Goal: Find specific page/section: Find specific page/section

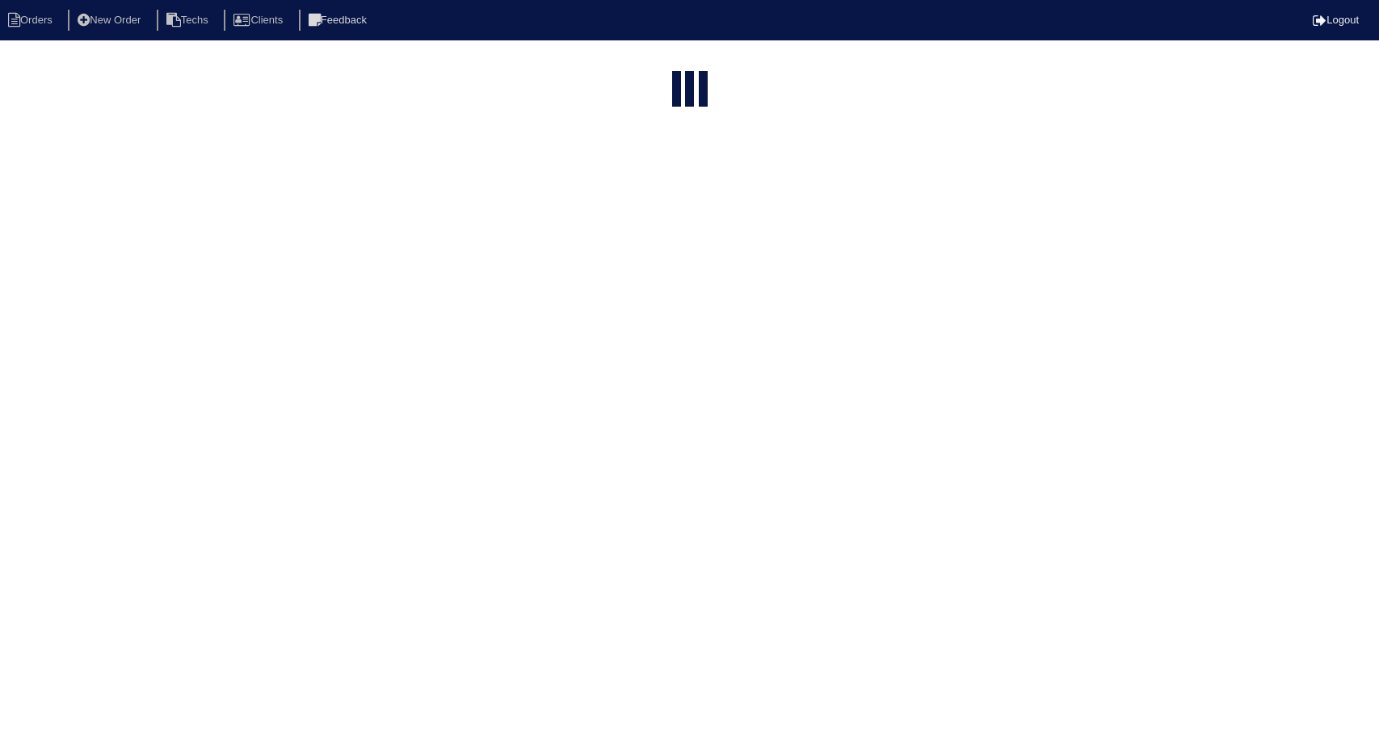
select select "15"
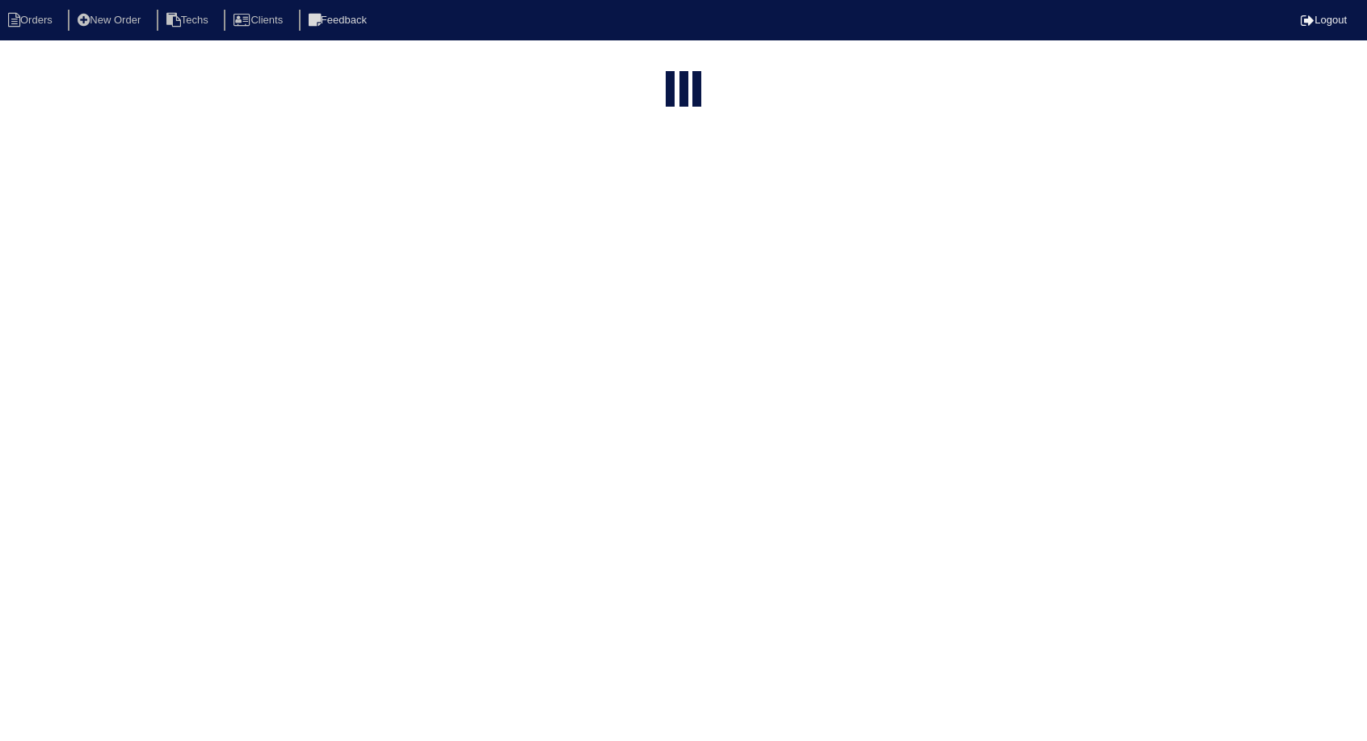
select select "field complete"
select select "need to quote"
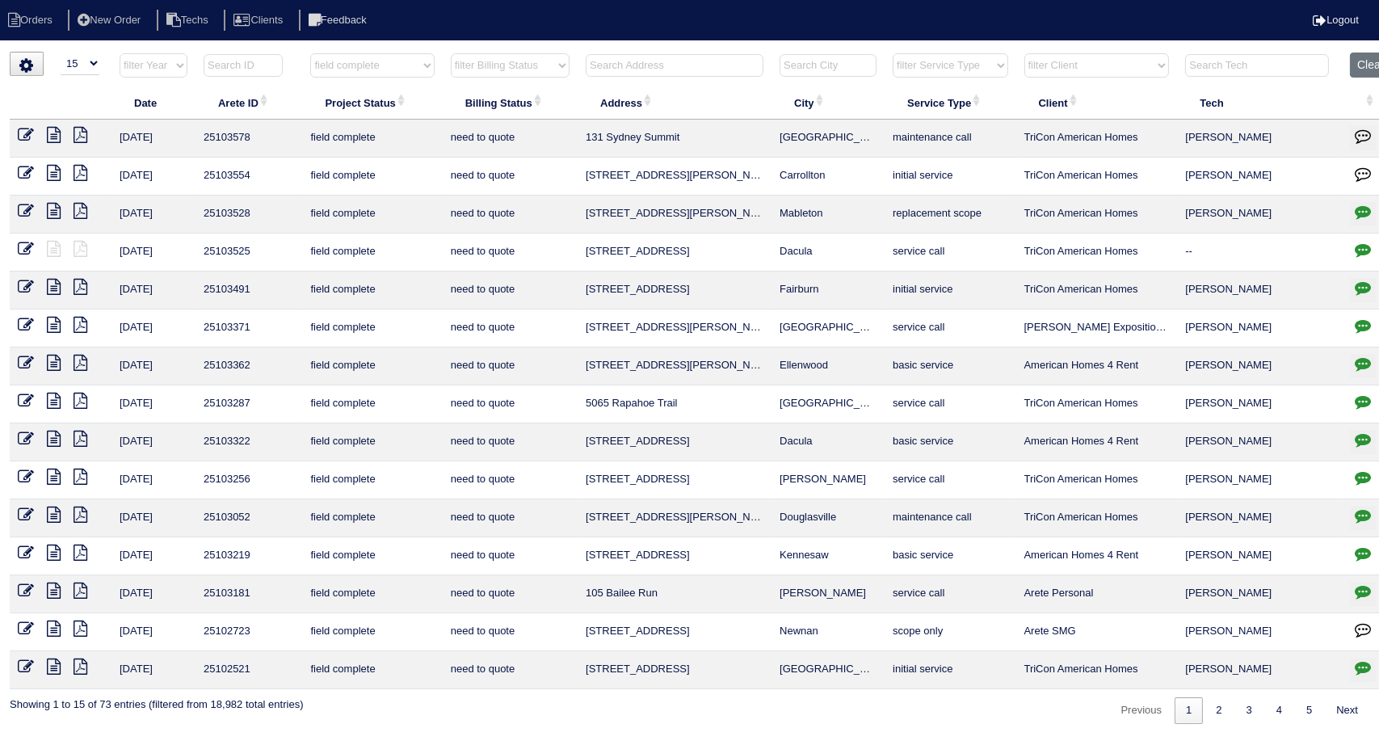
click at [684, 68] on input "text" at bounding box center [675, 65] width 178 height 23
type input "11"
select select "field complete"
select select "need to quote"
type input "113"
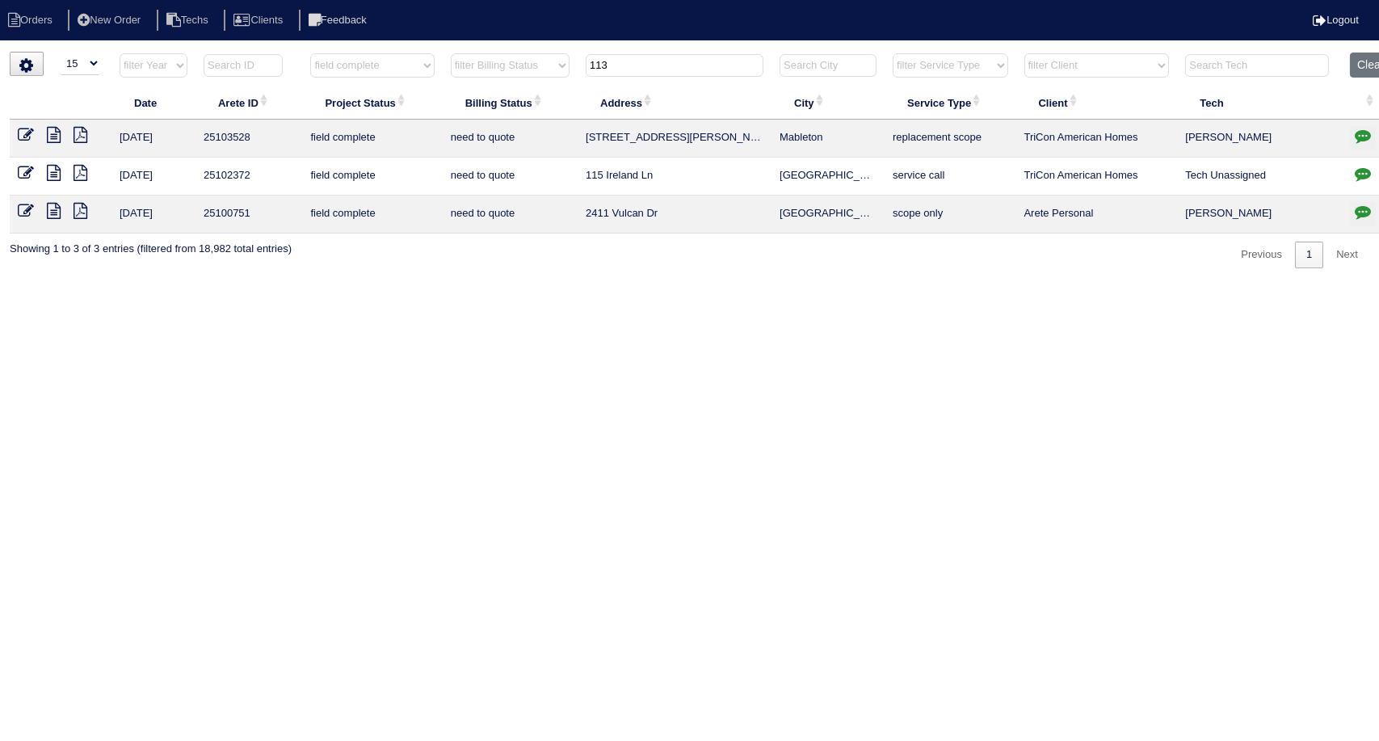
select select "field complete"
select select "need to quote"
type input "1137"
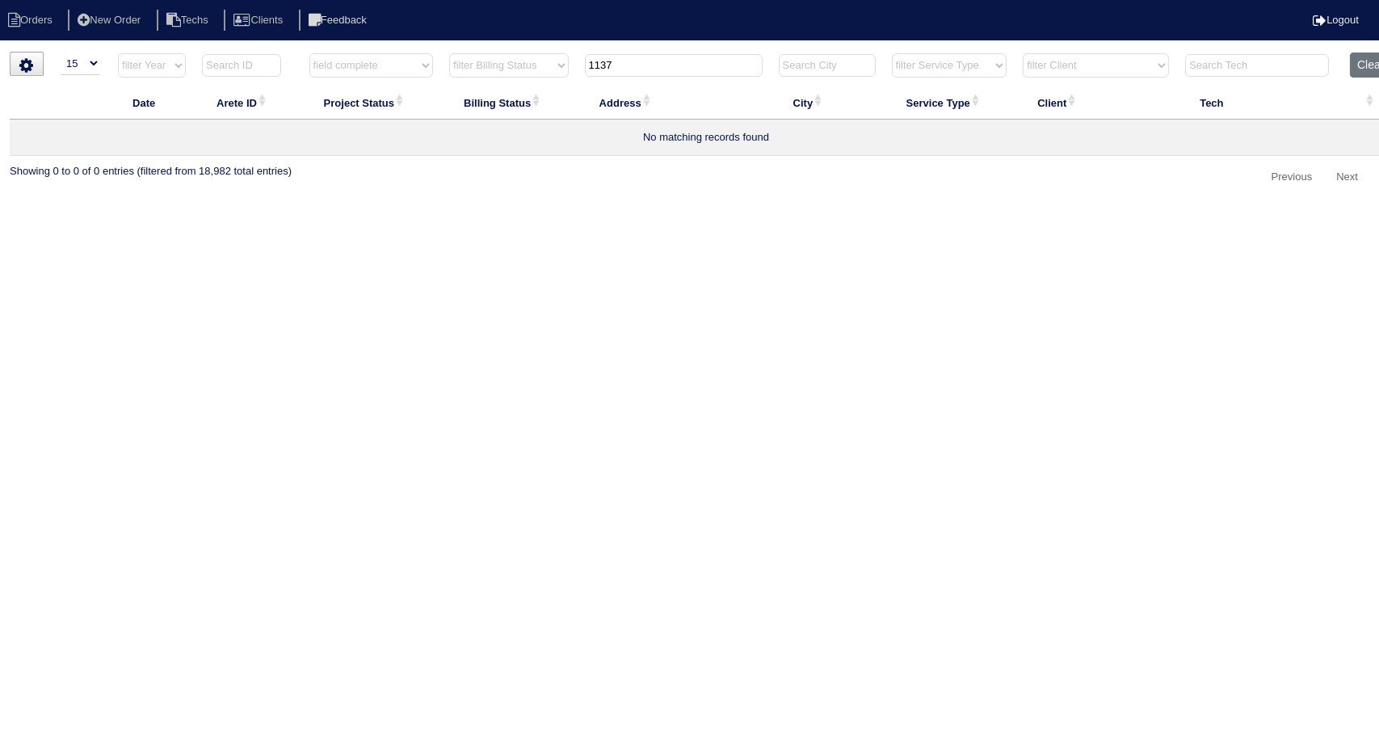
select select "field complete"
select select "need to quote"
type input "1137"
click at [1156, 207] on html "Orders New Order Techs Clients Feedback Logout Orders New Order Users Clients M…" at bounding box center [689, 103] width 1379 height 207
click at [1359, 61] on button "Clear" at bounding box center [1370, 65] width 41 height 25
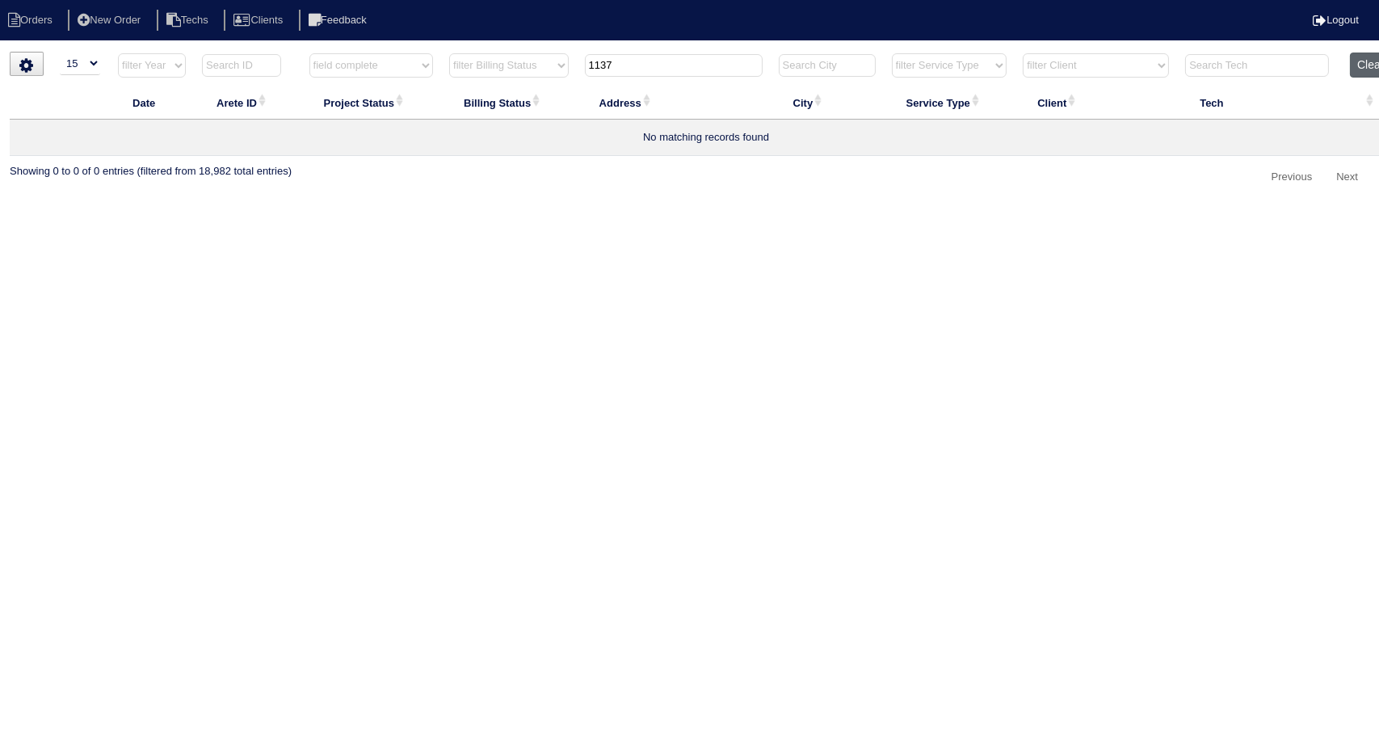
select select
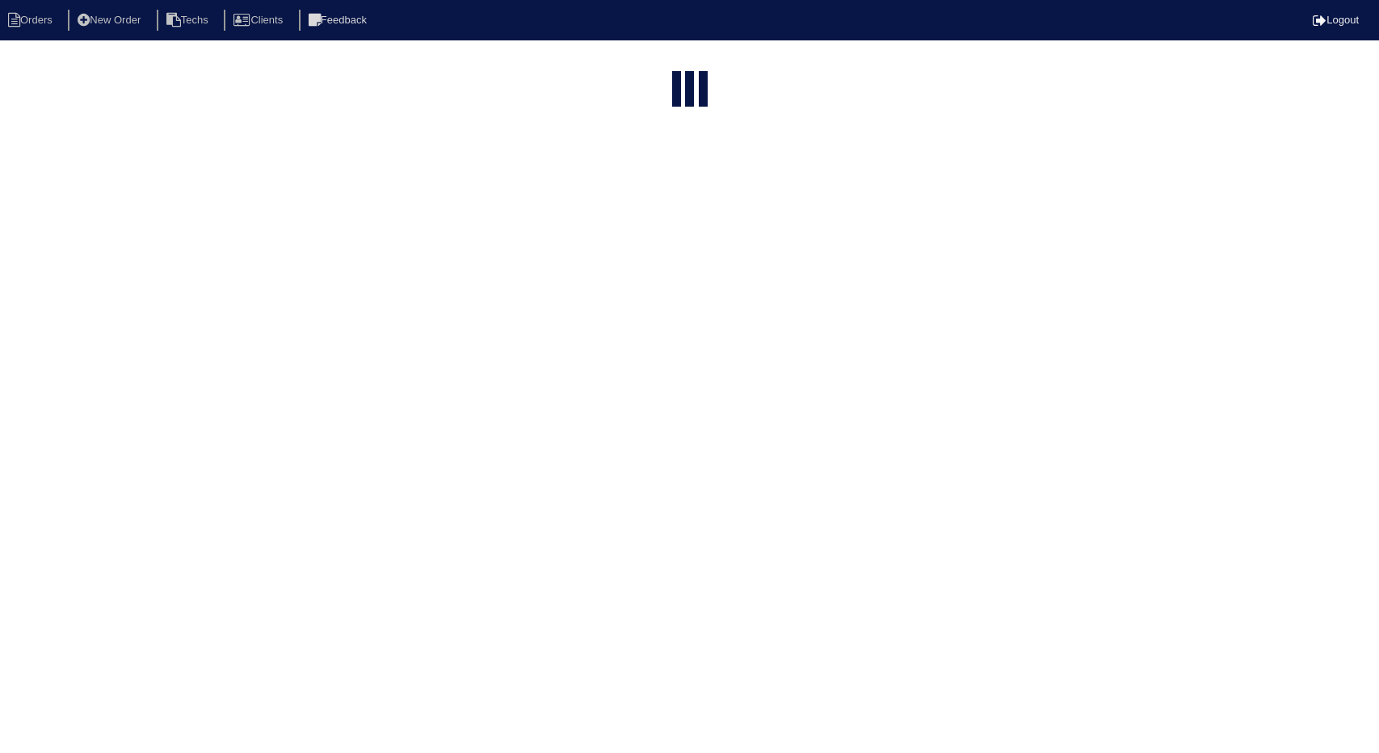
select select "15"
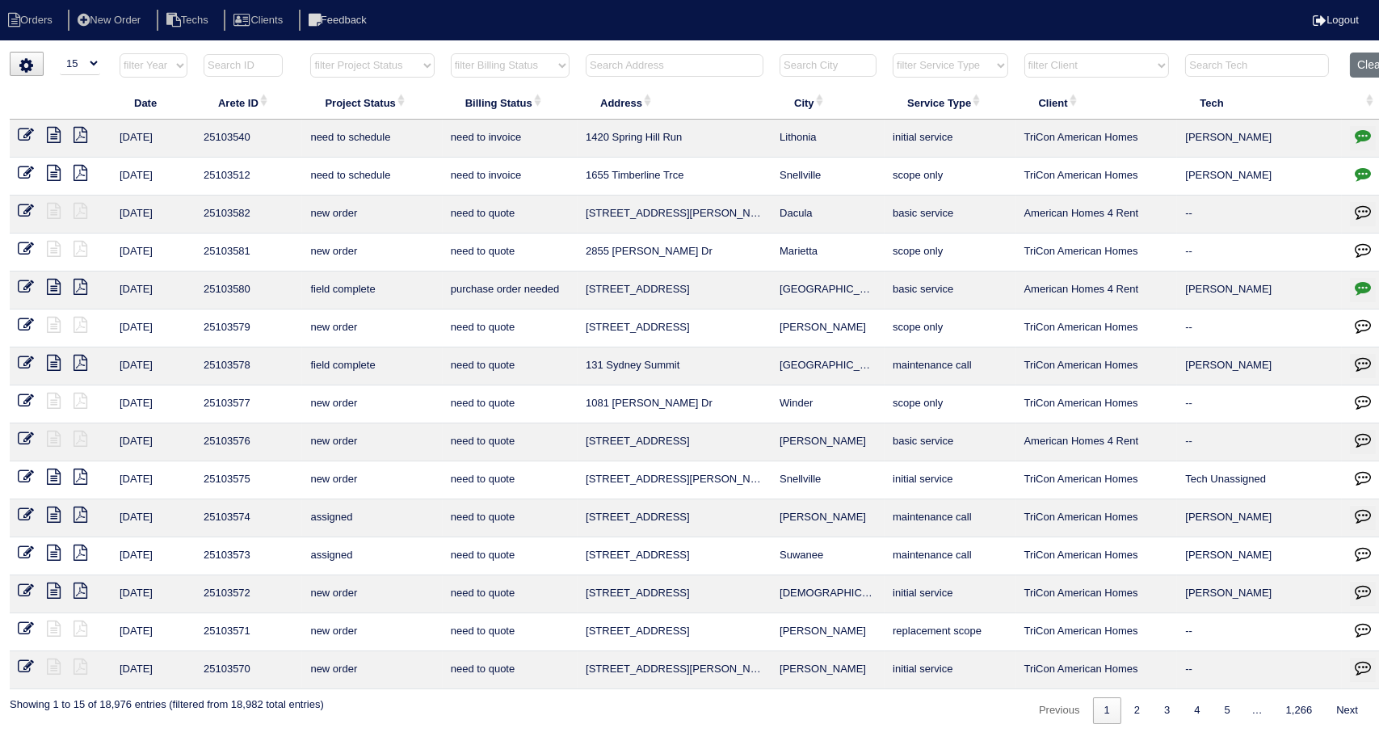
click at [683, 62] on input "text" at bounding box center [675, 65] width 178 height 23
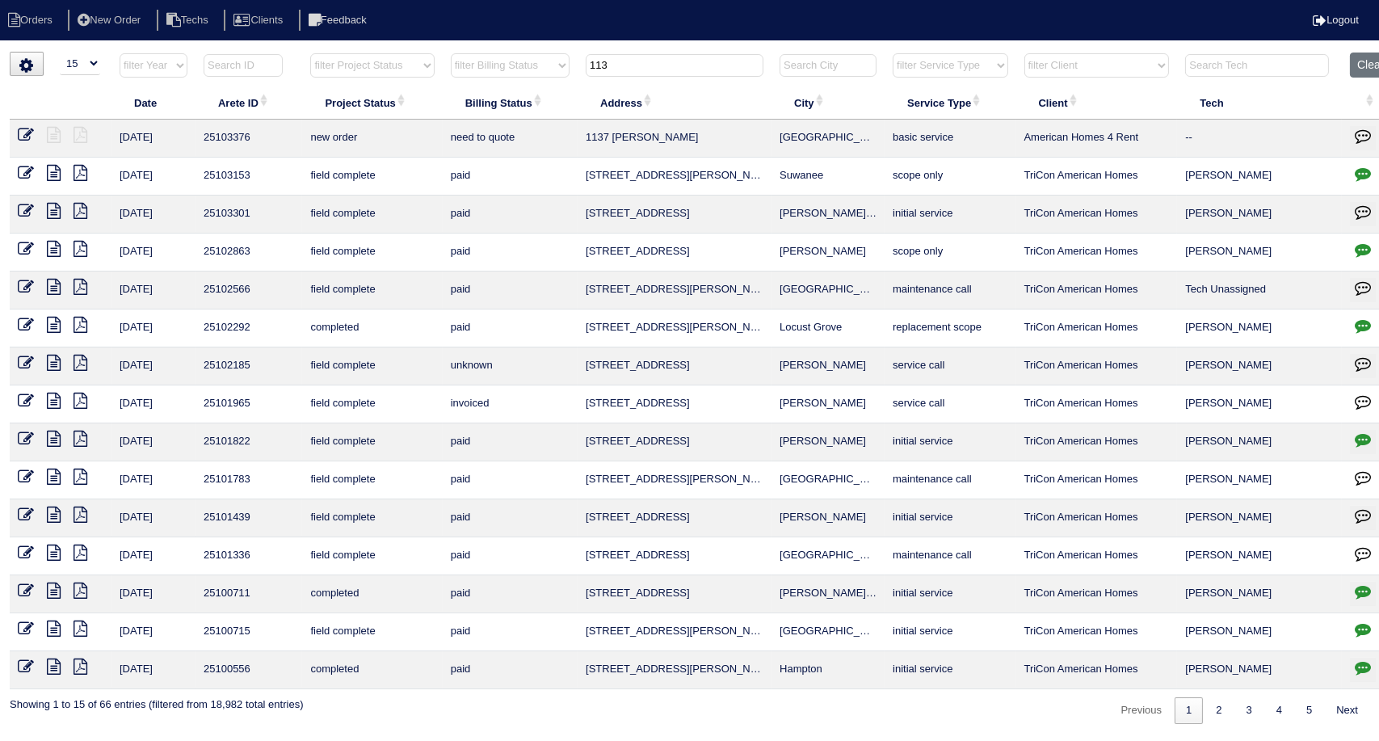
type input "113"
